Goal: Transaction & Acquisition: Purchase product/service

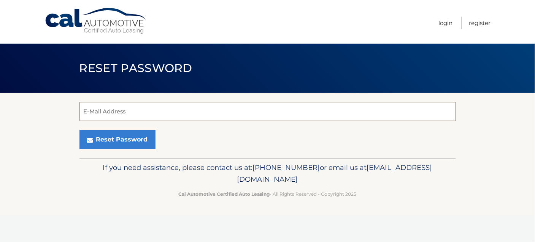
click at [97, 113] on input "E-Mail Address" at bounding box center [267, 111] width 376 height 19
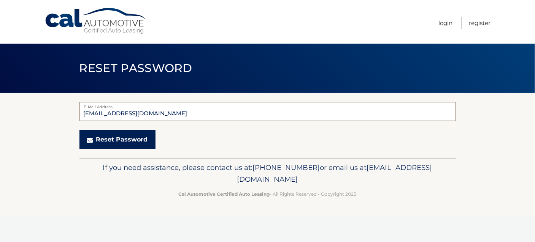
type input "[EMAIL_ADDRESS][DOMAIN_NAME]"
click at [128, 137] on button "Reset Password" at bounding box center [117, 139] width 76 height 19
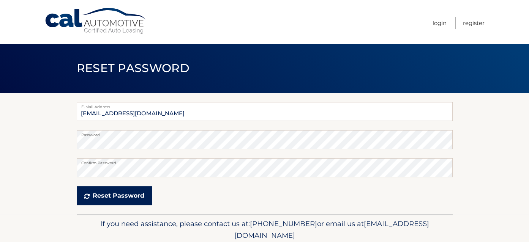
click at [98, 195] on button "Reset Password" at bounding box center [114, 196] width 75 height 19
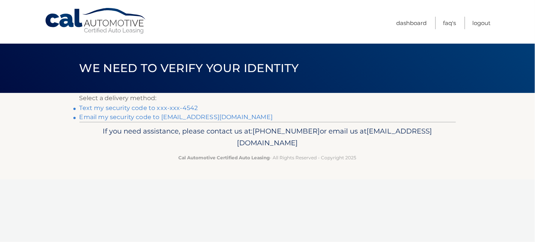
click at [157, 108] on link "Text my security code to xxx-xxx-4542" at bounding box center [138, 107] width 119 height 7
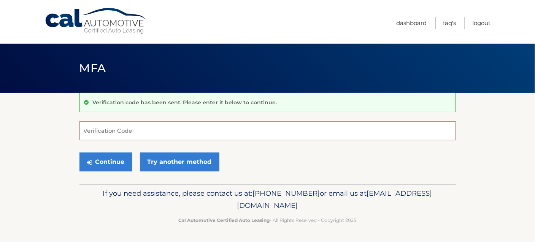
click at [120, 129] on input "Verification Code" at bounding box center [267, 131] width 376 height 19
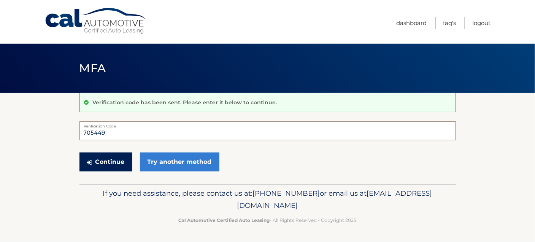
type input "705449"
click at [117, 160] on button "Continue" at bounding box center [105, 162] width 53 height 19
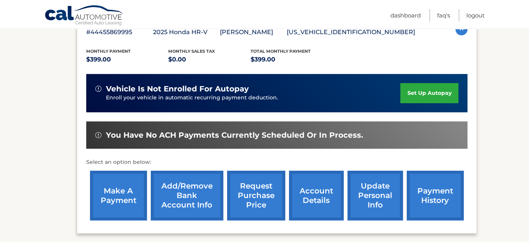
scroll to position [190, 0]
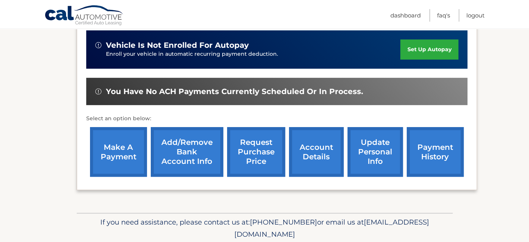
click at [308, 153] on link "account details" at bounding box center [316, 152] width 55 height 50
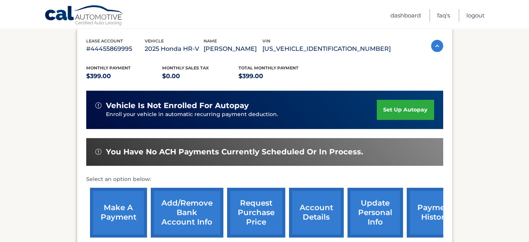
scroll to position [152, 0]
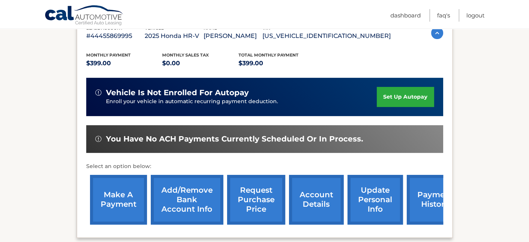
click at [120, 190] on link "make a payment" at bounding box center [118, 200] width 57 height 50
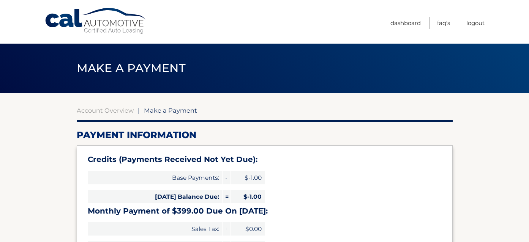
select select "M2YwY2FmYjYtZTQxMS00ZDIzLTg4MjUtOWI5Nzc2YTMzYTUx"
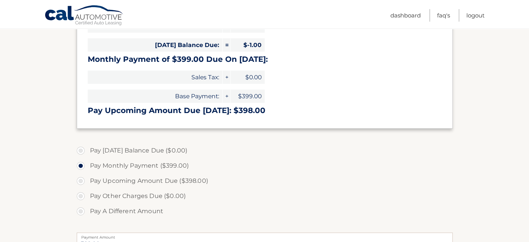
scroll to position [228, 0]
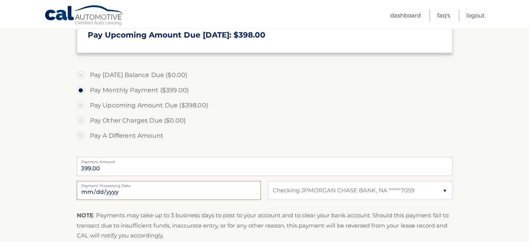
click at [92, 190] on input "[DATE]" at bounding box center [169, 190] width 184 height 19
type input "2025-10-31"
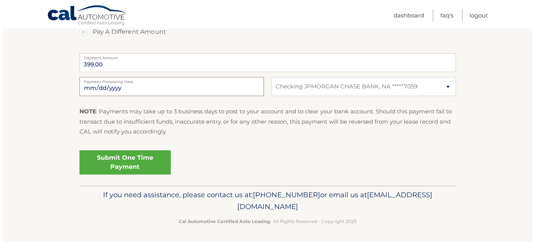
scroll to position [332, 0]
click at [129, 159] on link "Submit One Time Payment" at bounding box center [122, 162] width 91 height 24
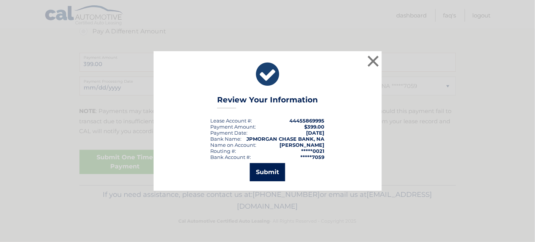
click at [264, 166] on button "Submit" at bounding box center [267, 172] width 35 height 18
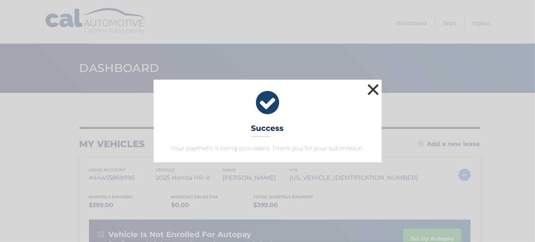
click at [371, 84] on button "×" at bounding box center [373, 89] width 15 height 15
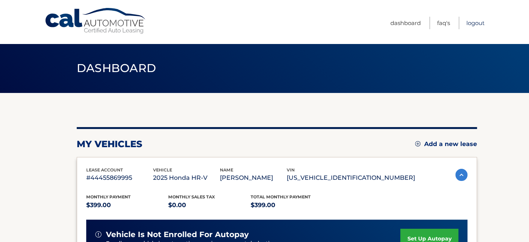
click at [472, 23] on link "Logout" at bounding box center [476, 23] width 18 height 13
